Goal: Task Accomplishment & Management: Manage account settings

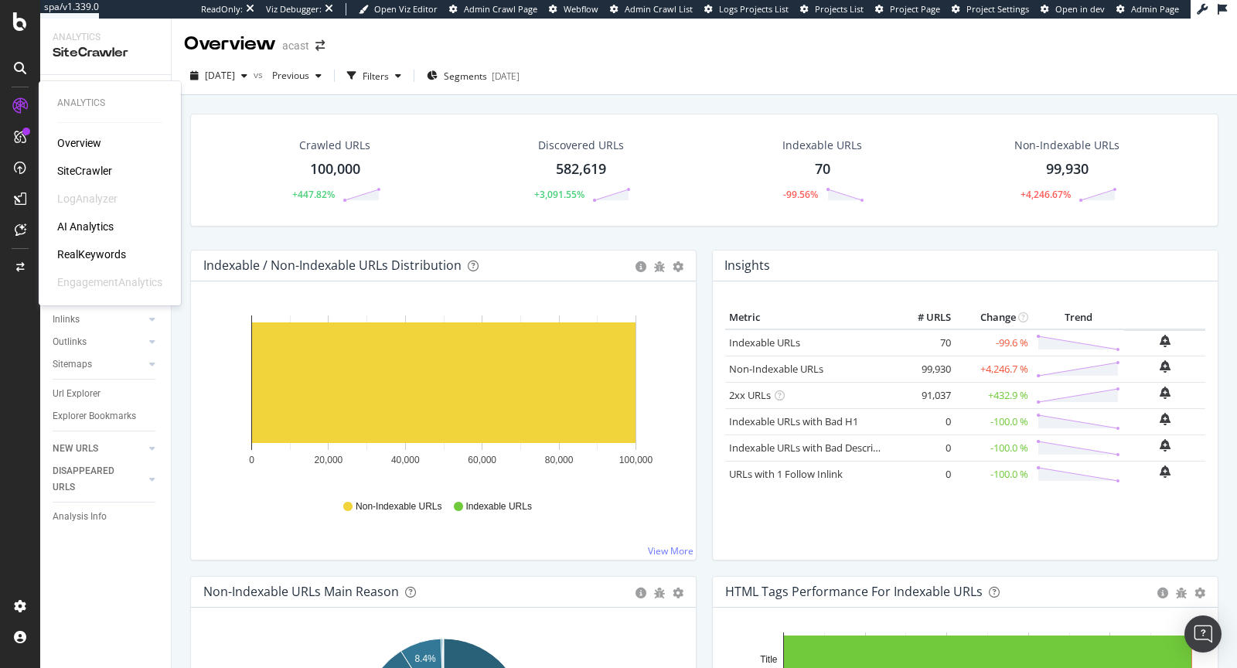
click at [90, 250] on div "RealKeywords" at bounding box center [91, 254] width 69 height 15
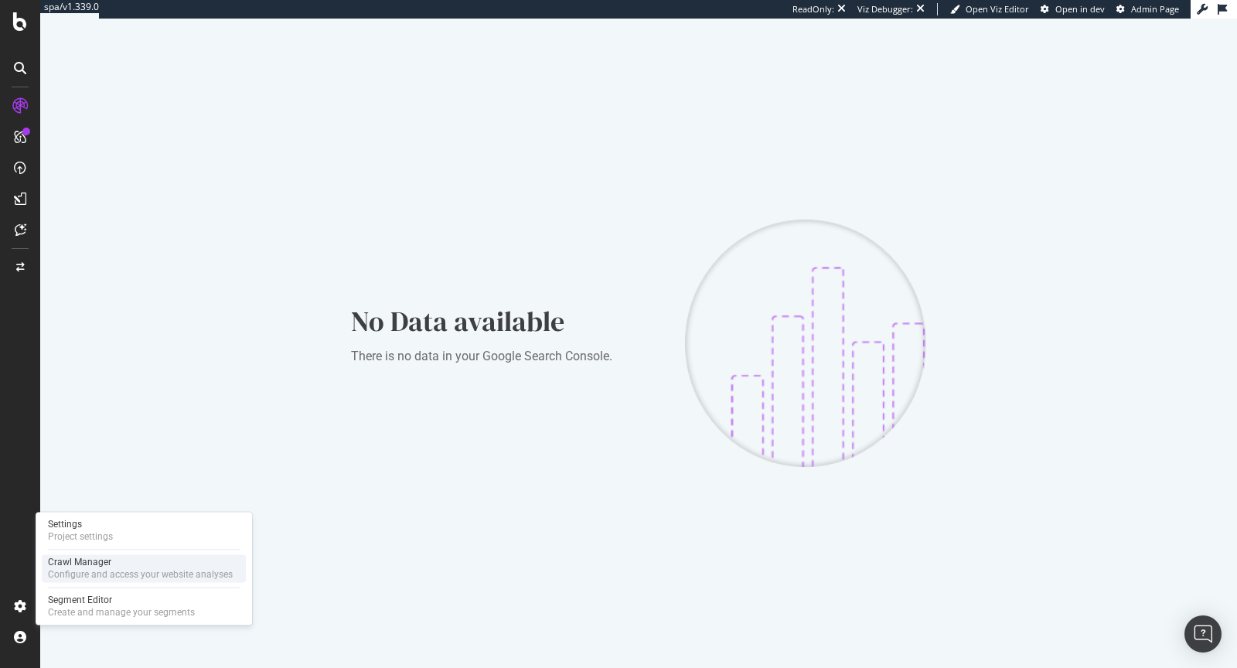
click at [70, 561] on div "Crawl Manager" at bounding box center [140, 562] width 185 height 12
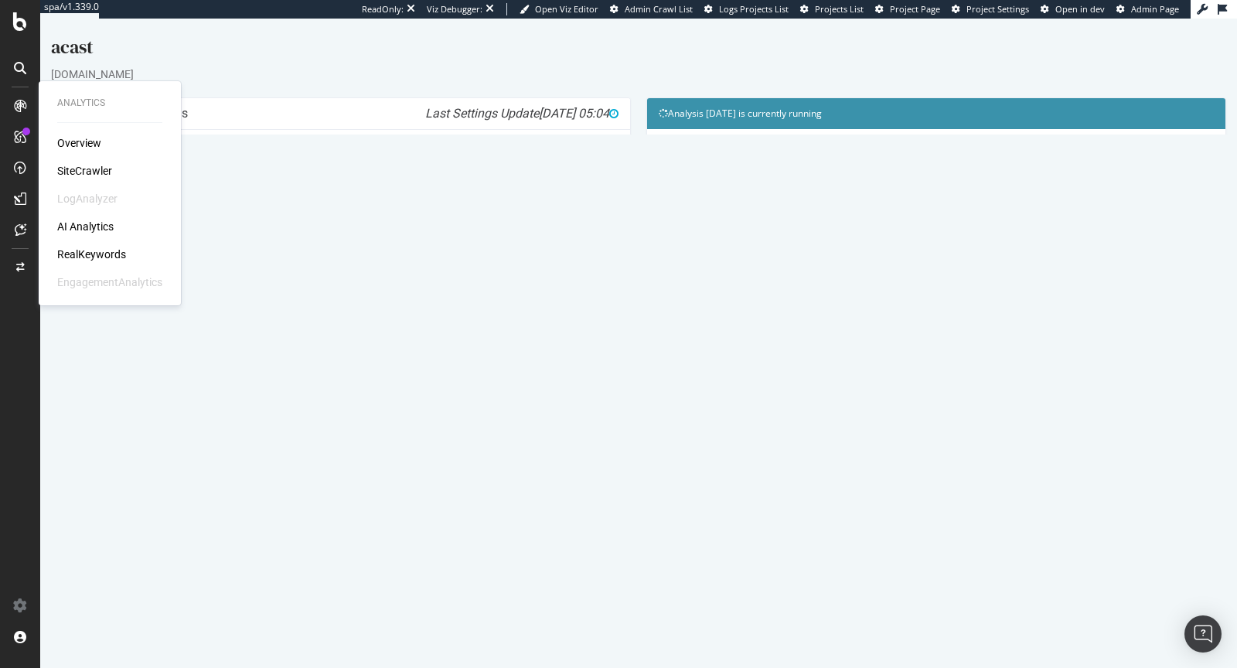
click at [70, 174] on div "SiteCrawler" at bounding box center [84, 170] width 55 height 15
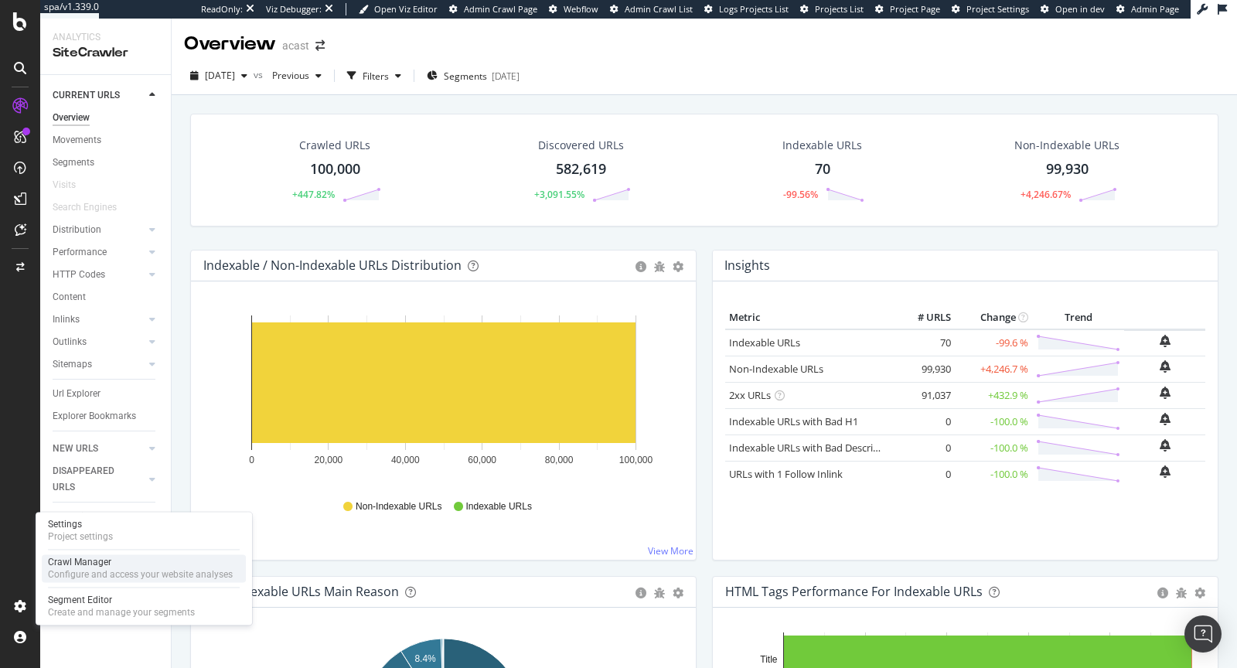
click at [67, 576] on div "Configure and access your website analyses" at bounding box center [140, 574] width 185 height 12
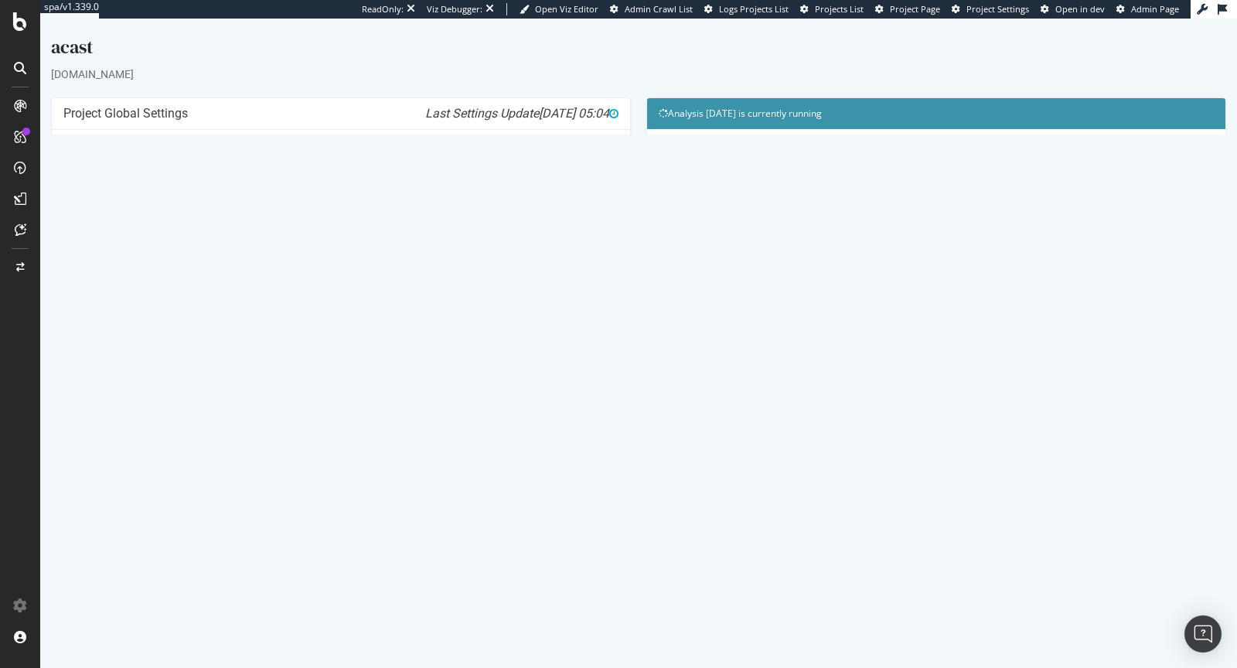
click at [382, 380] on link "Modify Project's Settings" at bounding box center [341, 382] width 142 height 25
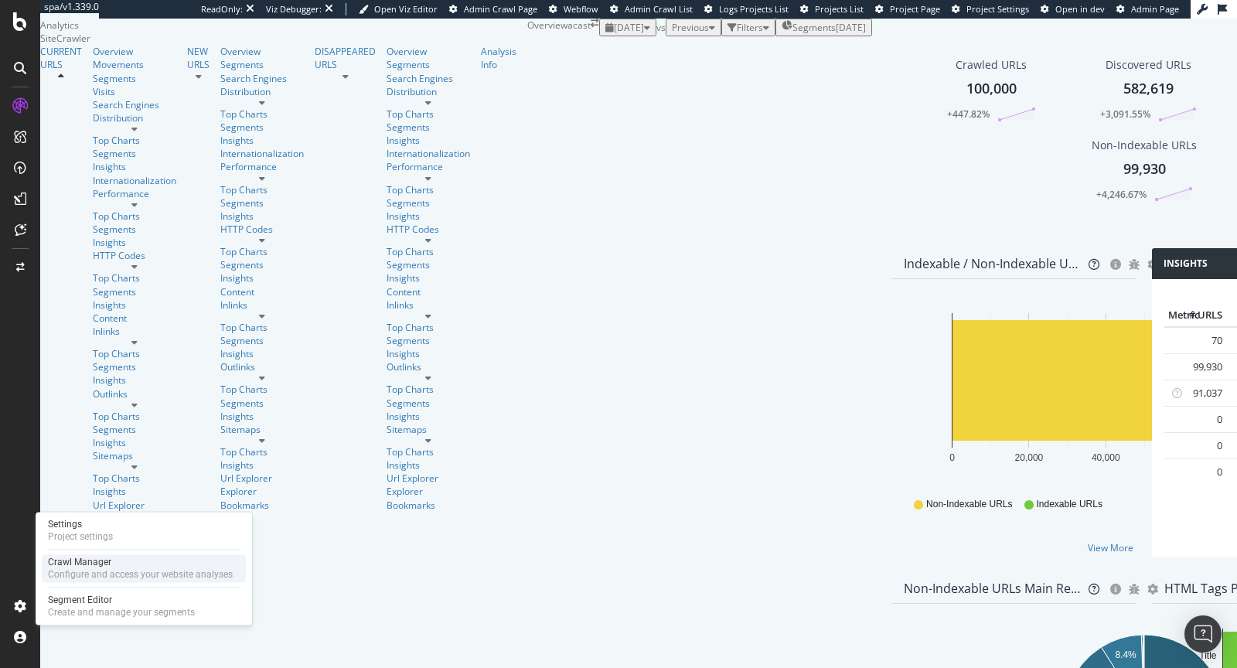
click at [82, 568] on div "Configure and access your website analyses" at bounding box center [140, 574] width 185 height 12
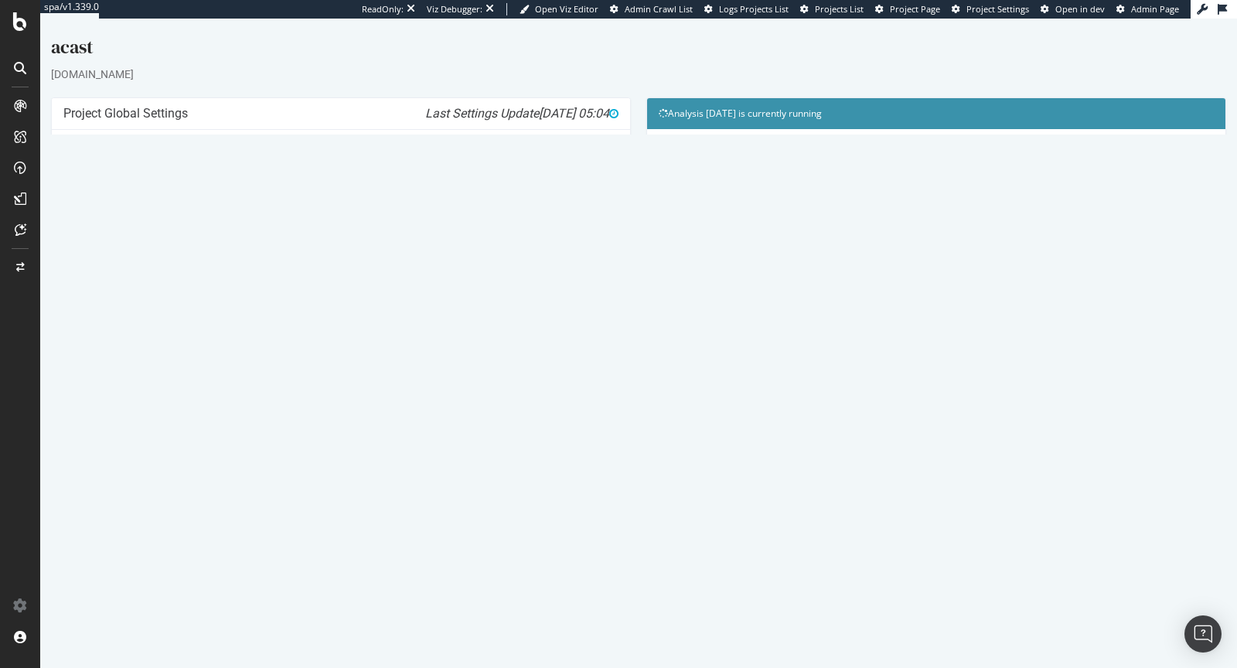
click at [368, 355] on p "View Crawl Settings" at bounding box center [340, 356] width 555 height 13
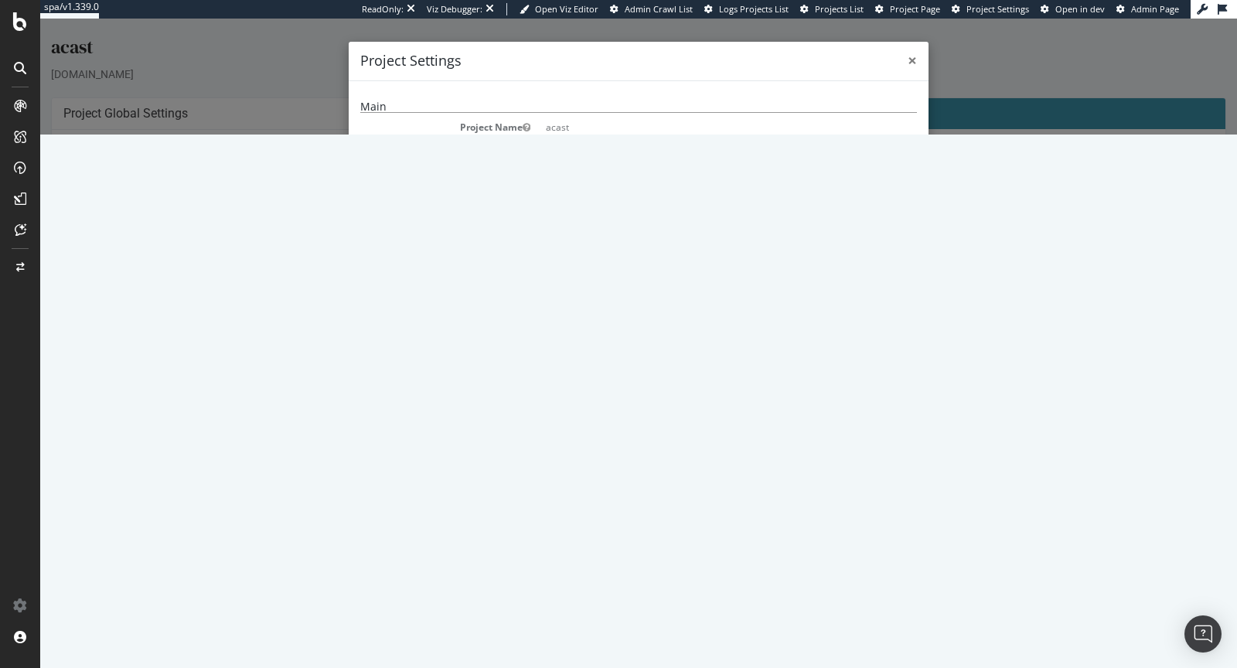
click at [913, 57] on span "×" at bounding box center [912, 60] width 9 height 22
